Goal: Transaction & Acquisition: Purchase product/service

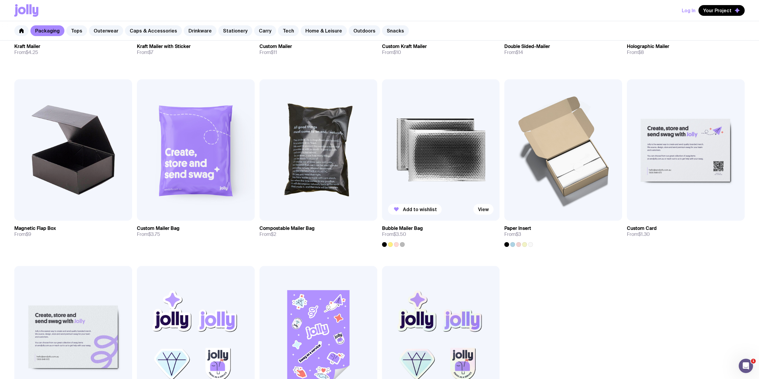
scroll to position [318, 0]
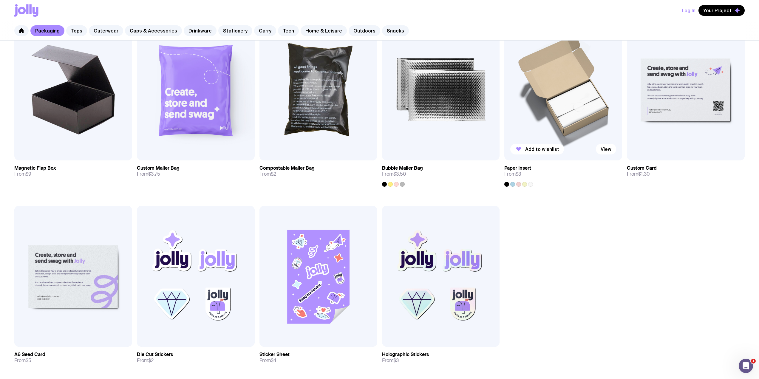
click at [553, 99] on img at bounding box center [563, 89] width 118 height 141
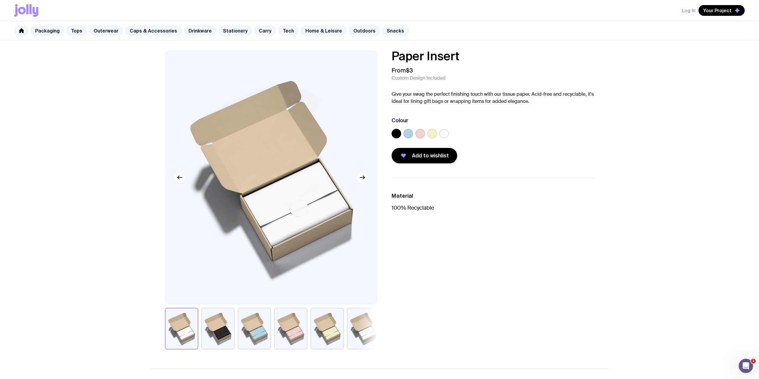
click at [222, 335] on button "button" at bounding box center [217, 329] width 33 height 42
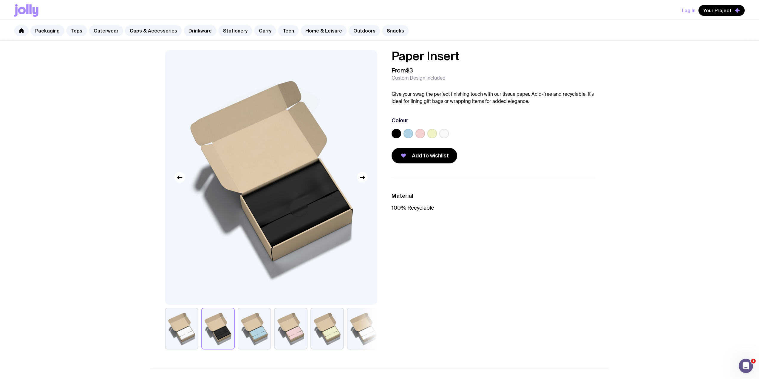
click at [262, 335] on button "button" at bounding box center [254, 329] width 33 height 42
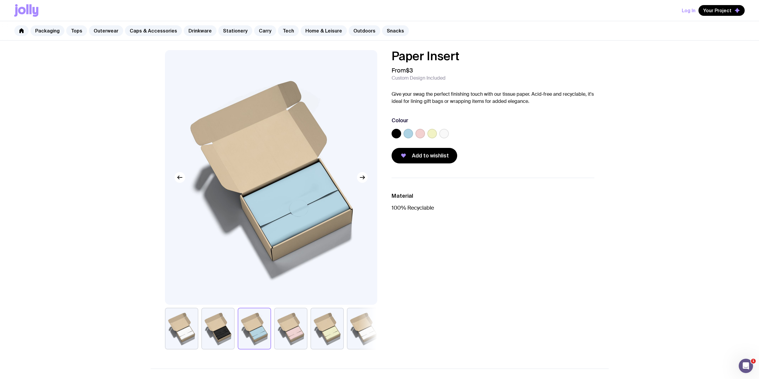
click at [290, 333] on button "button" at bounding box center [290, 329] width 33 height 42
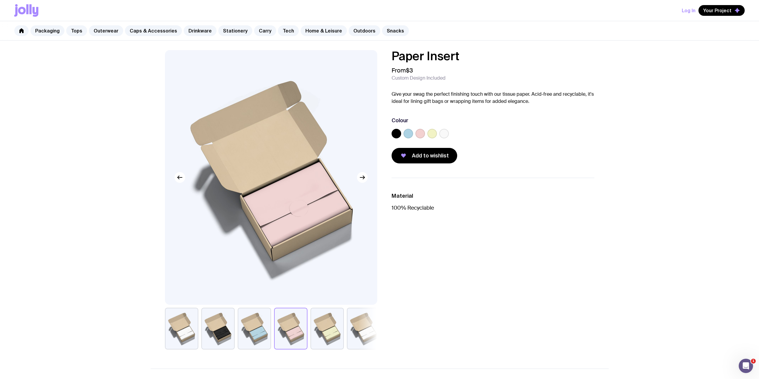
click at [316, 329] on button "button" at bounding box center [326, 329] width 33 height 42
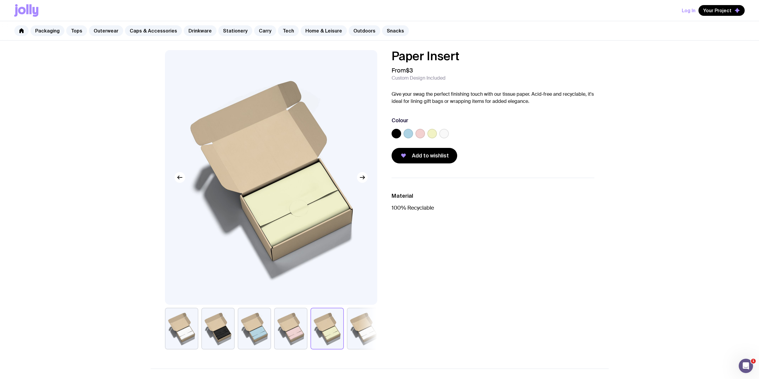
click at [346, 327] on div at bounding box center [271, 329] width 212 height 42
click at [167, 326] on button "button" at bounding box center [181, 329] width 33 height 42
